Goal: Communication & Community: Answer question/provide support

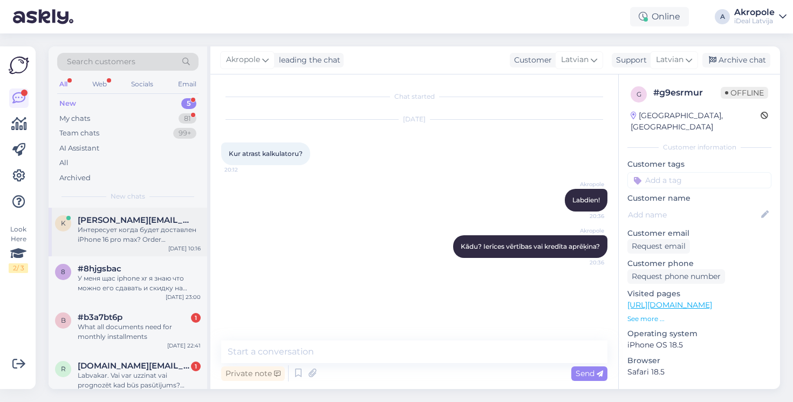
click at [141, 240] on div "Интересует когда будет доставлен iPhone 16 pro max? Order #2000084562" at bounding box center [139, 234] width 123 height 19
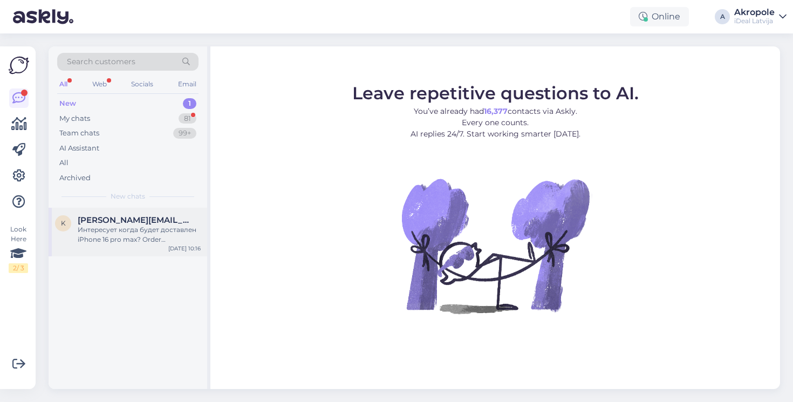
click at [111, 237] on div "Интересует когда будет доставлен iPhone 16 pro max? Order #2000084562" at bounding box center [139, 234] width 123 height 19
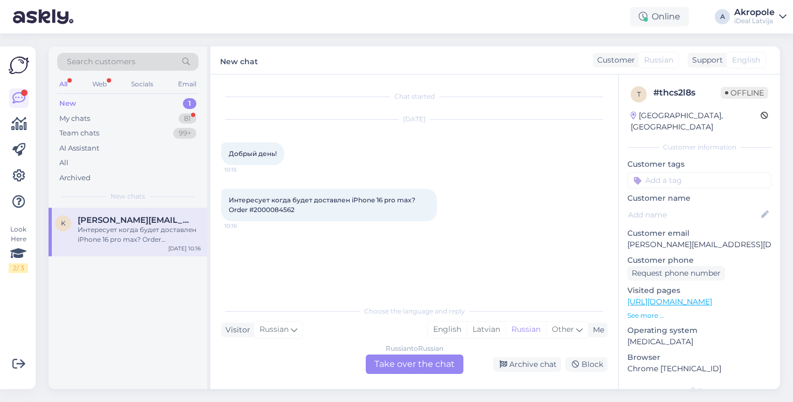
click at [276, 208] on span "Интересует когда будет доставлен iPhone 16 pro max? Order #2000084562" at bounding box center [323, 205] width 188 height 18
copy span "2000084562"
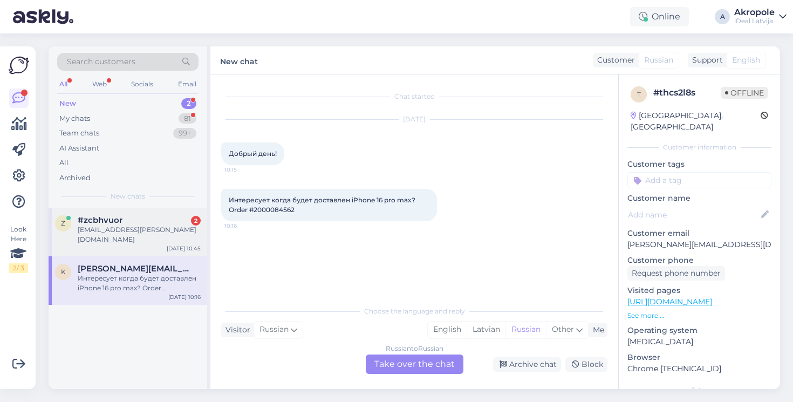
click at [156, 237] on div "z #zcbhvuor 2 [EMAIL_ADDRESS][PERSON_NAME][DOMAIN_NAME] [DATE] 10:45" at bounding box center [128, 232] width 159 height 49
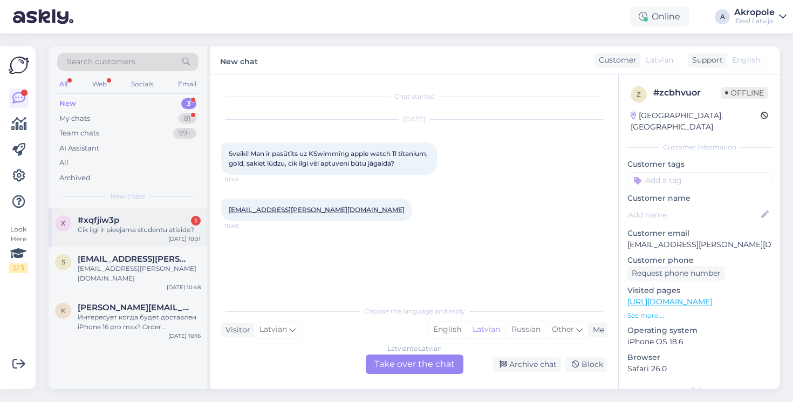
click at [161, 225] on div "Cik ilgi ir pieejama studentu atlaide?" at bounding box center [139, 230] width 123 height 10
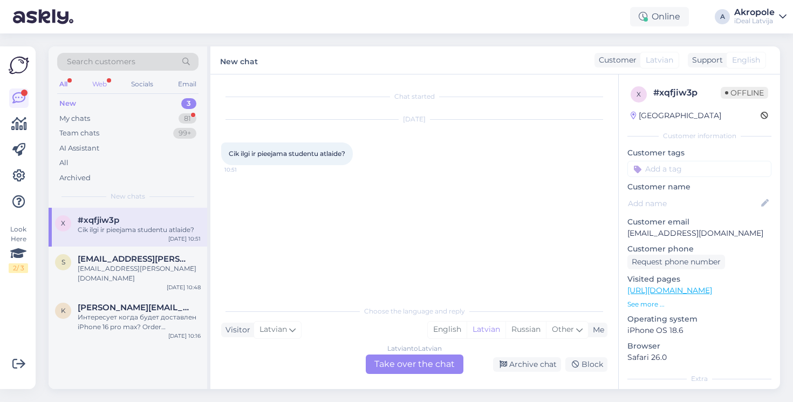
click at [100, 85] on div "Web" at bounding box center [99, 84] width 19 height 14
click at [67, 85] on div "All" at bounding box center [63, 84] width 12 height 14
